Goal: Find specific page/section: Find specific page/section

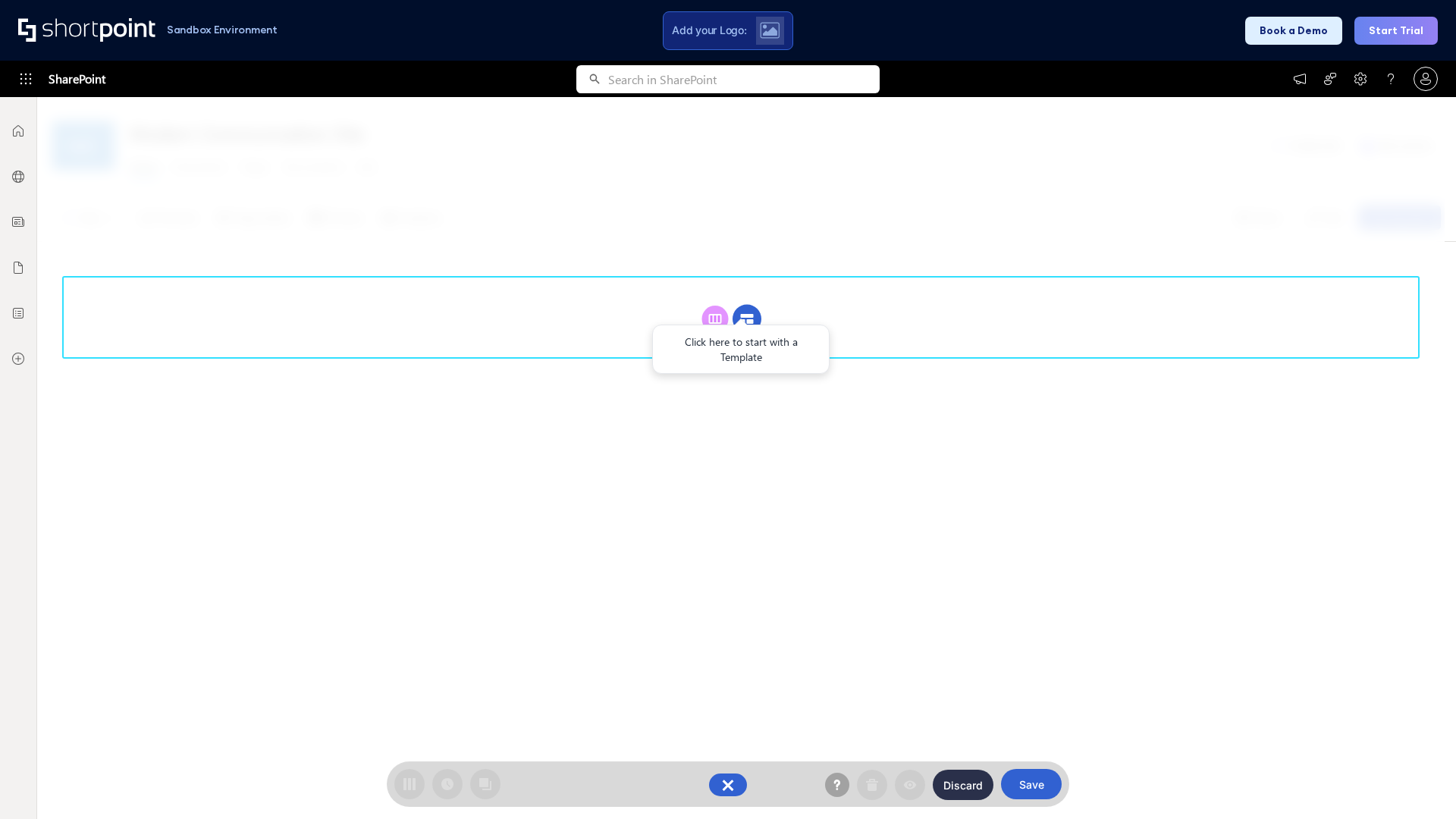
click at [747, 319] on circle at bounding box center [747, 319] width 29 height 29
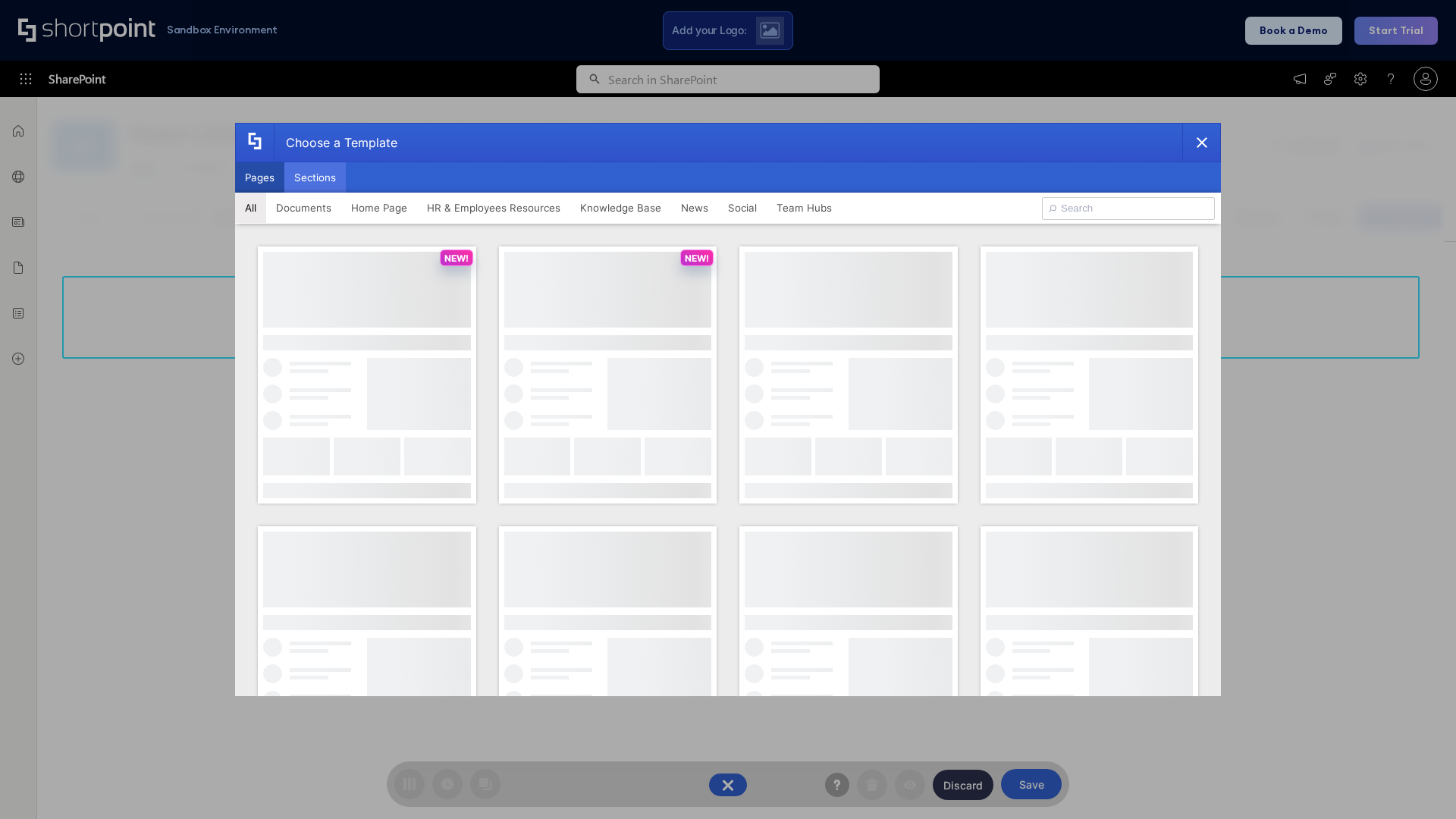
click at [315, 178] on button "Sections" at bounding box center [315, 178] width 62 height 30
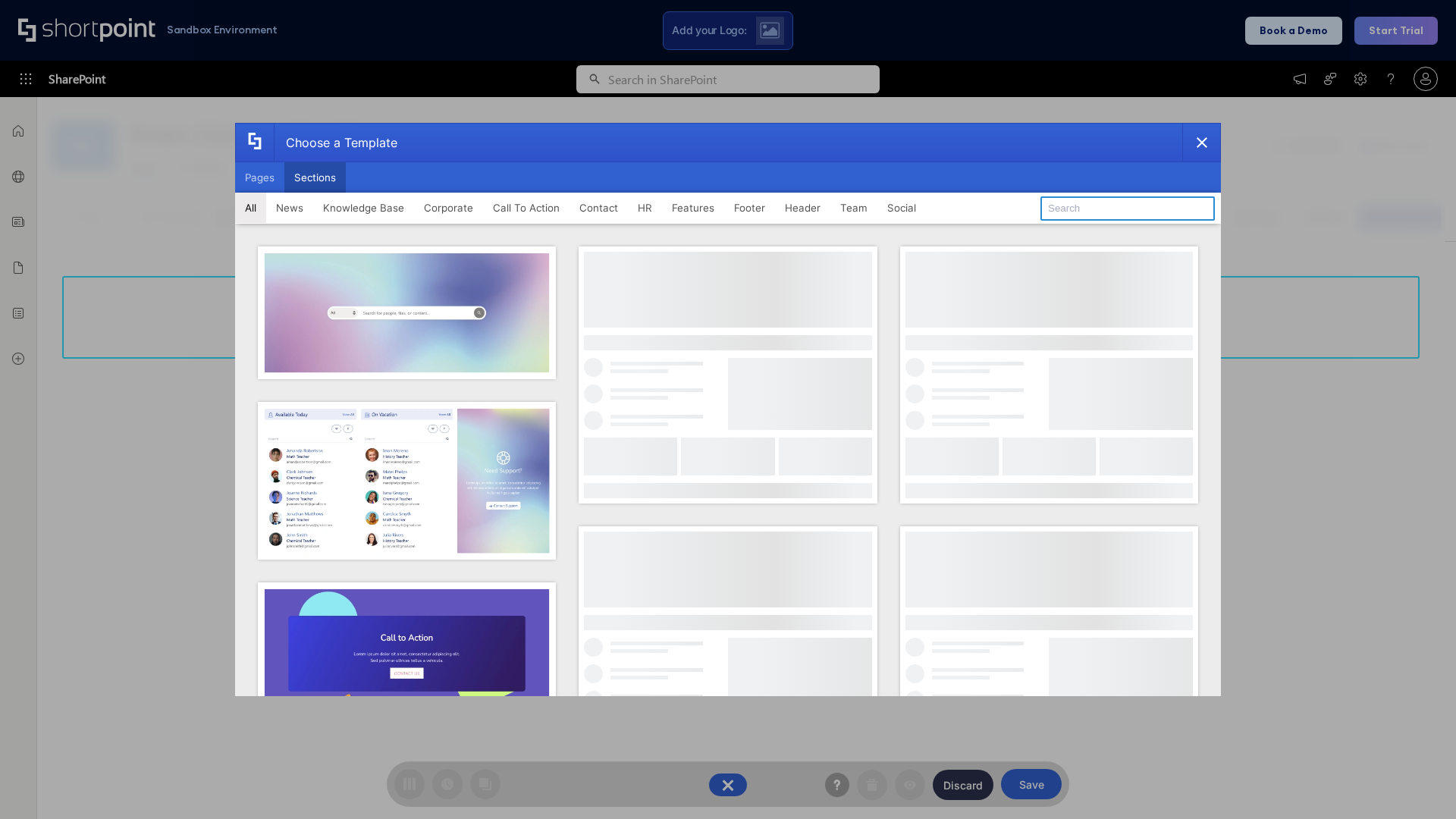
type input "Features Kit 4"
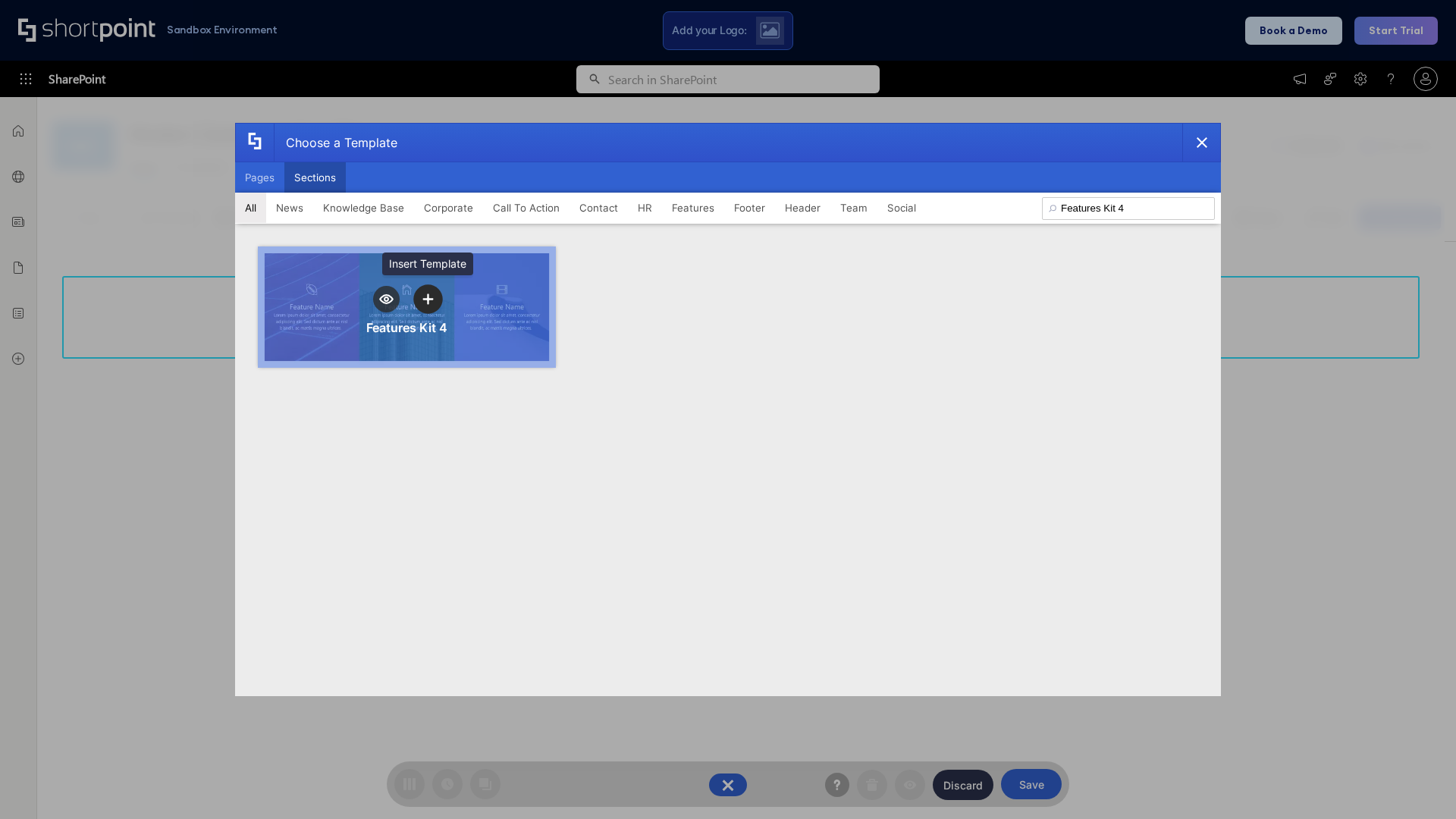
click at [428, 299] on icon "template selector" at bounding box center [427, 299] width 10 height 10
